Goal: Task Accomplishment & Management: Complete application form

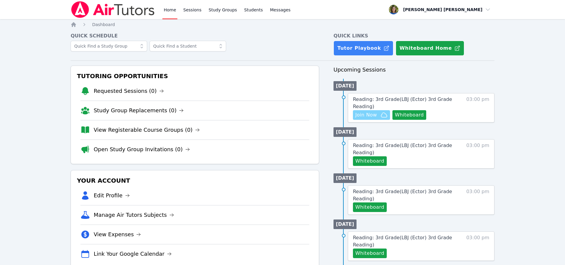
click at [371, 114] on span "Join Now" at bounding box center [367, 114] width 22 height 7
click at [0, 0] on div "Home Sessions Study Groups Students Messages Open user menu [PERSON_NAME] [PERS…" at bounding box center [282, 266] width 565 height 533
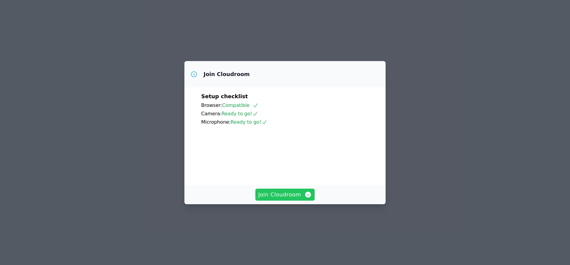
click at [282, 175] on video at bounding box center [246, 153] width 90 height 45
click at [281, 199] on span "Join Cloudroom" at bounding box center [285, 194] width 54 height 8
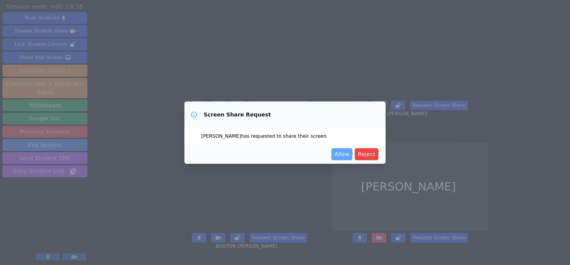
click at [342, 153] on span "Allow" at bounding box center [341, 154] width 15 height 8
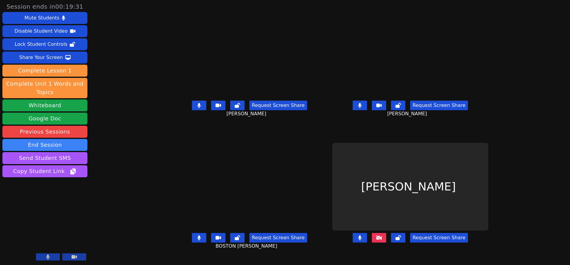
click at [382, 240] on icon at bounding box center [379, 237] width 6 height 5
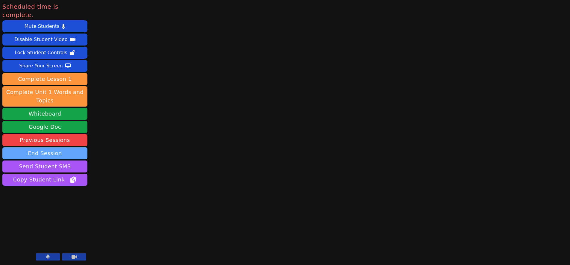
click at [49, 147] on button "End Session" at bounding box center [44, 153] width 85 height 12
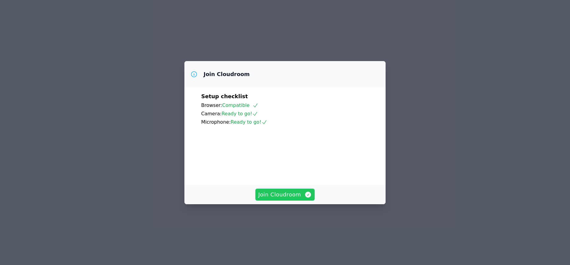
click at [273, 199] on span "Join Cloudroom" at bounding box center [285, 194] width 54 height 8
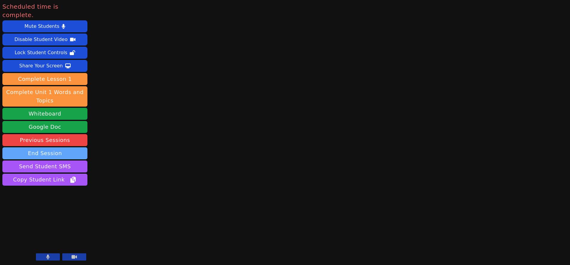
click at [66, 147] on button "End Session" at bounding box center [44, 153] width 85 height 12
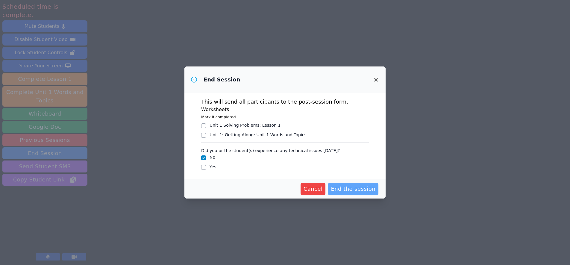
click at [341, 188] on span "End the session" at bounding box center [353, 189] width 45 height 8
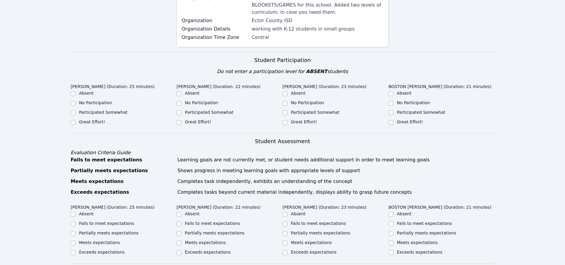
scroll to position [128, 0]
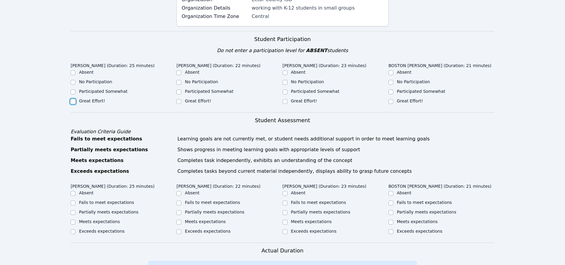
drag, startPoint x: 73, startPoint y: 101, endPoint x: 102, endPoint y: 97, distance: 29.0
click at [74, 100] on input "Great Effort!" at bounding box center [73, 101] width 5 height 5
checkbox input "true"
drag, startPoint x: 179, startPoint y: 101, endPoint x: 206, endPoint y: 102, distance: 27.6
click at [179, 101] on input "Great Effort!" at bounding box center [179, 101] width 5 height 5
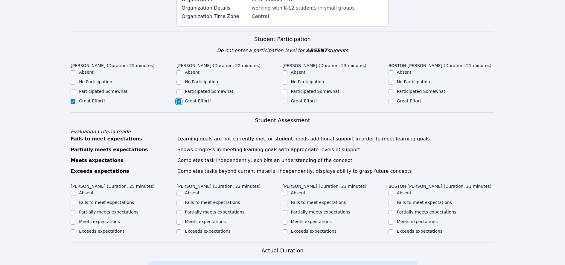
checkbox input "true"
drag, startPoint x: 285, startPoint y: 102, endPoint x: 319, endPoint y: 103, distance: 34.4
click at [286, 102] on input "Great Effort!" at bounding box center [285, 101] width 5 height 5
checkbox input "true"
click at [391, 100] on input "Great Effort!" at bounding box center [391, 101] width 5 height 5
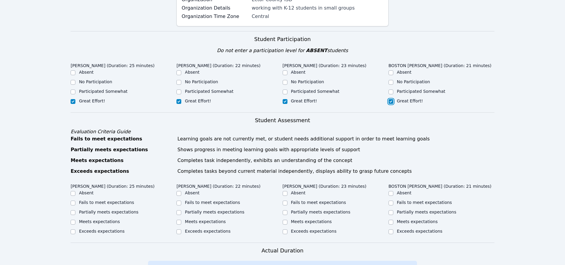
checkbox input "true"
click at [73, 213] on input "Partially meets expectations" at bounding box center [73, 212] width 5 height 5
checkbox input "true"
click at [178, 213] on input "Partially meets expectations" at bounding box center [179, 212] width 5 height 5
checkbox input "true"
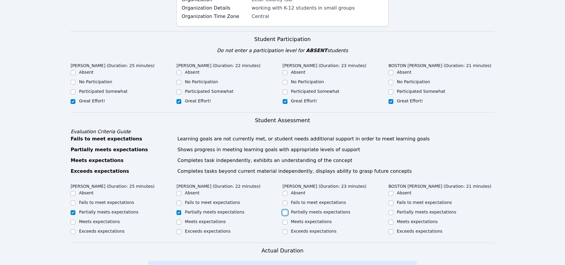
drag, startPoint x: 286, startPoint y: 212, endPoint x: 324, endPoint y: 211, distance: 38.9
click at [287, 212] on div "Partially meets expectations" at bounding box center [336, 212] width 106 height 7
click at [392, 212] on input "Partially meets expectations" at bounding box center [391, 212] width 5 height 5
checkbox input "true"
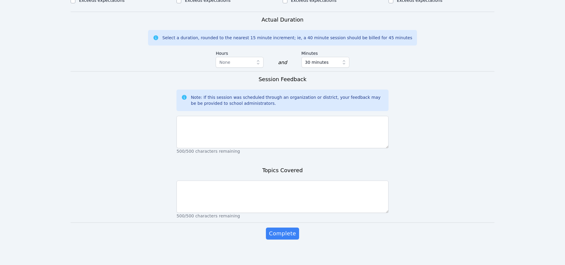
scroll to position [362, 0]
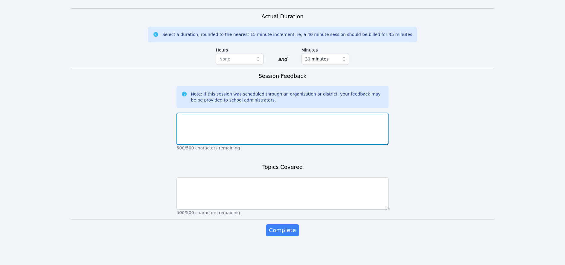
click at [199, 125] on textarea at bounding box center [283, 129] width 212 height 32
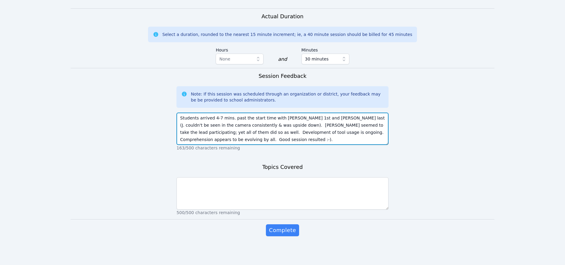
type textarea "Students arrived 4-7 mins. past the start time with [PERSON_NAME] 1st and [PERS…"
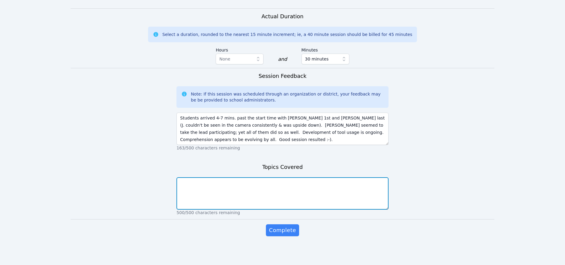
click at [283, 187] on textarea at bounding box center [283, 193] width 212 height 32
type textarea "A"
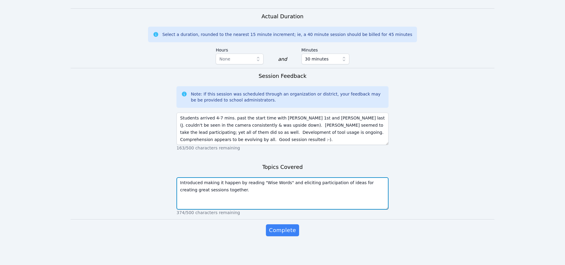
click at [237, 194] on textarea "Introduced making it happen by reading "Wise Words" and eliciting participation…" at bounding box center [283, 193] width 212 height 32
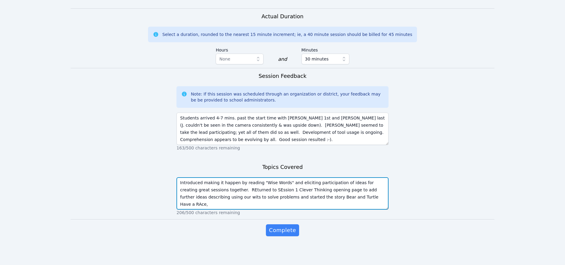
click at [296, 196] on textarea "Introduced making it happen by reading "Wise Words" and eliciting participation…" at bounding box center [283, 193] width 212 height 32
click at [366, 199] on textarea "Introduced making it happen by reading "Wise Words" and eliciting participation…" at bounding box center [283, 193] width 212 height 32
drag, startPoint x: 374, startPoint y: 196, endPoint x: 389, endPoint y: 194, distance: 14.4
click at [374, 196] on textarea "Introduced making it happen by reading "Wise Words" and eliciting participation…" at bounding box center [283, 193] width 212 height 32
click at [234, 191] on textarea "Introduced making it happen by reading "Wise Words" and eliciting participation…" at bounding box center [283, 193] width 212 height 32
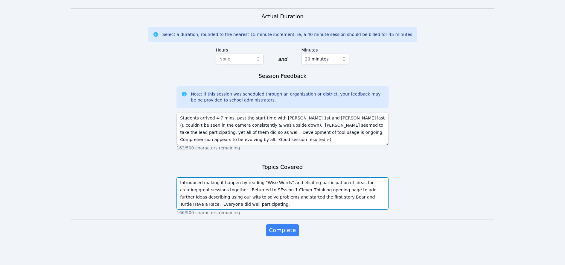
click at [258, 189] on textarea "Introduced making it happen by reading "Wise Words" and eliciting participation…" at bounding box center [283, 193] width 212 height 32
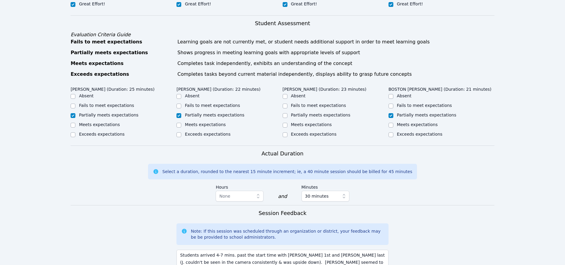
scroll to position [248, 0]
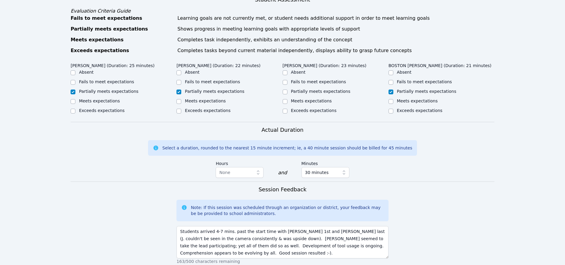
type textarea "Introduced making it happen by reading "Wise Words" and eliciting participation…"
click at [285, 92] on input "Partially meets expectations" at bounding box center [285, 91] width 5 height 5
checkbox input "true"
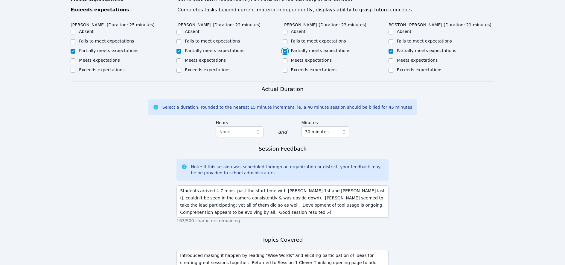
scroll to position [362, 0]
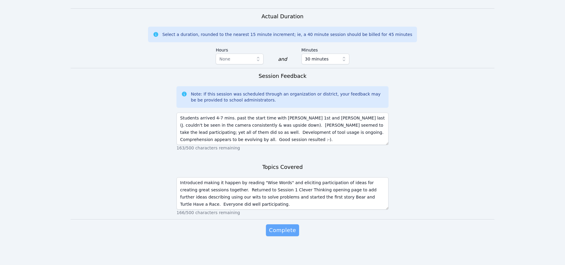
click at [282, 228] on span "Complete" at bounding box center [282, 230] width 27 height 8
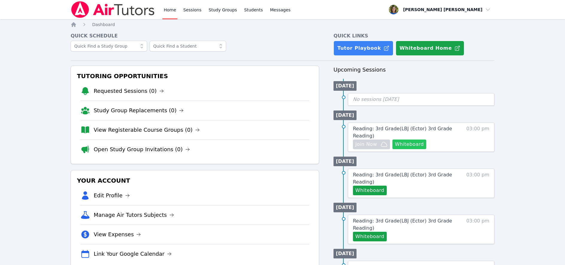
click at [407, 144] on button "Whiteboard" at bounding box center [410, 144] width 34 height 10
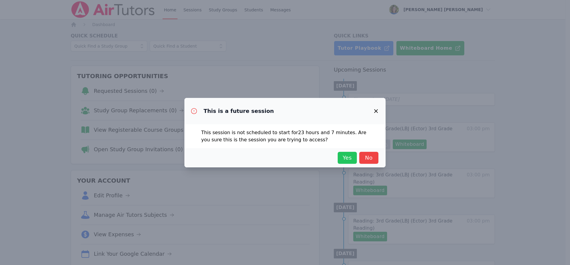
click at [348, 157] on span "Yes" at bounding box center [347, 158] width 13 height 8
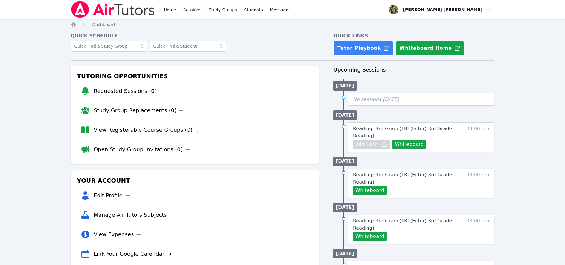
click at [190, 8] on link "Sessions" at bounding box center [192, 9] width 21 height 19
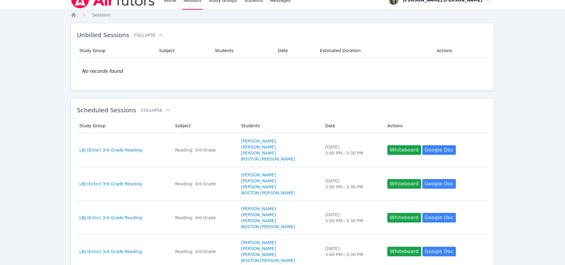
scroll to position [278, 0]
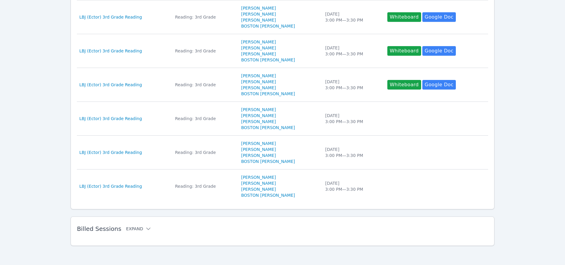
click at [132, 227] on button "Expand" at bounding box center [138, 229] width 25 height 6
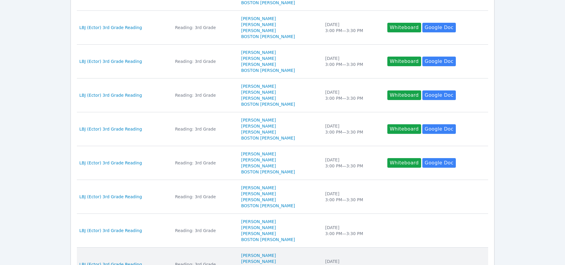
scroll to position [0, 0]
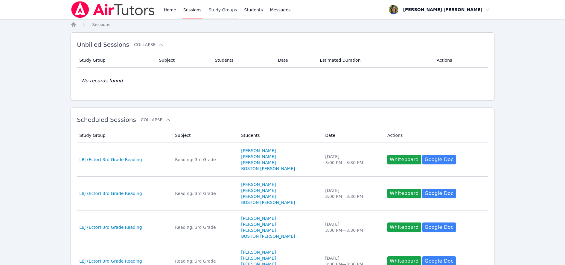
click at [227, 11] on link "Study Groups" at bounding box center [223, 9] width 31 height 19
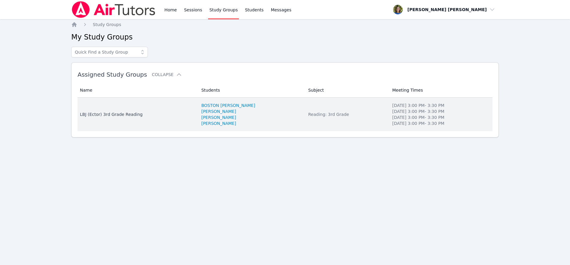
click at [121, 115] on div "LBJ (Ector) 3rd Grade Reading" at bounding box center [137, 114] width 114 height 6
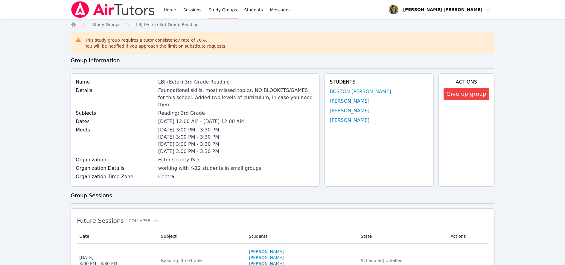
click at [170, 10] on link "Home" at bounding box center [170, 9] width 15 height 19
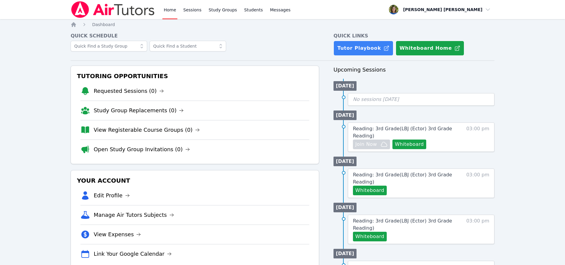
click at [142, 48] on icon at bounding box center [142, 46] width 6 height 6
